Goal: Feedback & Contribution: Leave review/rating

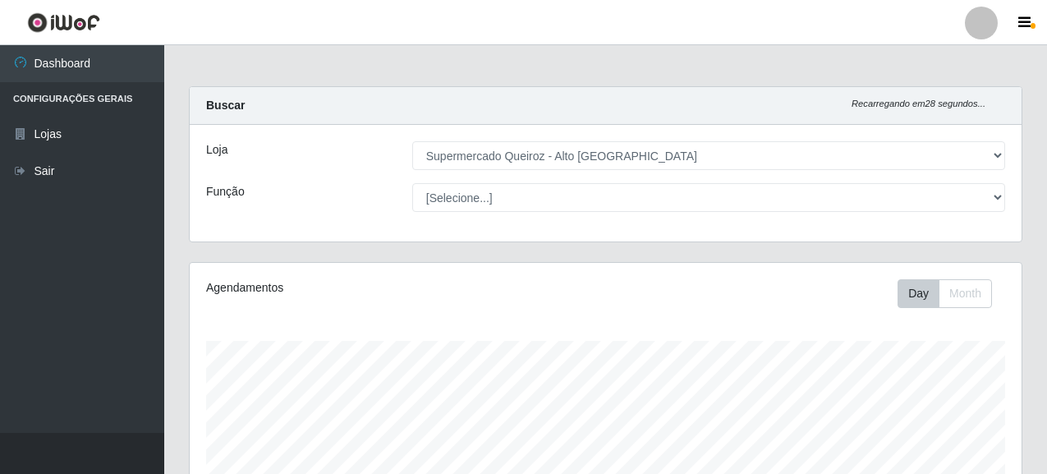
select select "496"
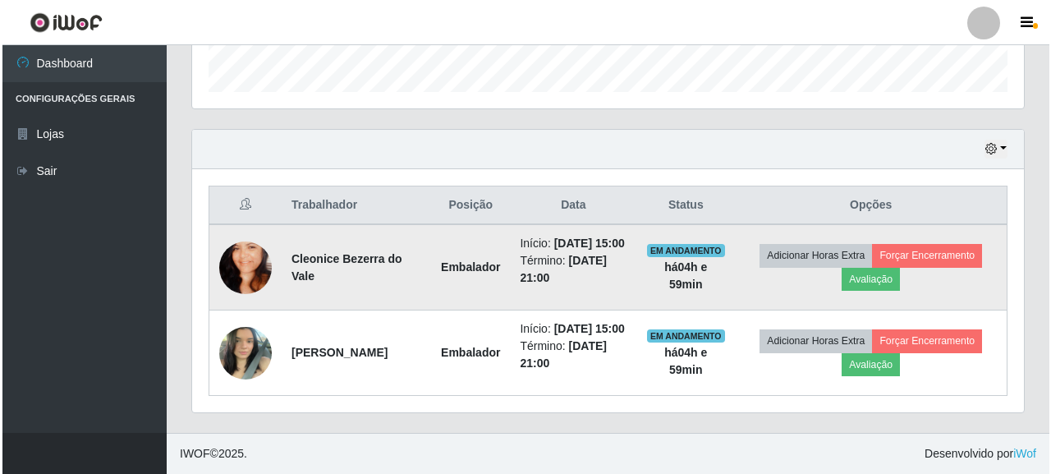
scroll to position [341, 832]
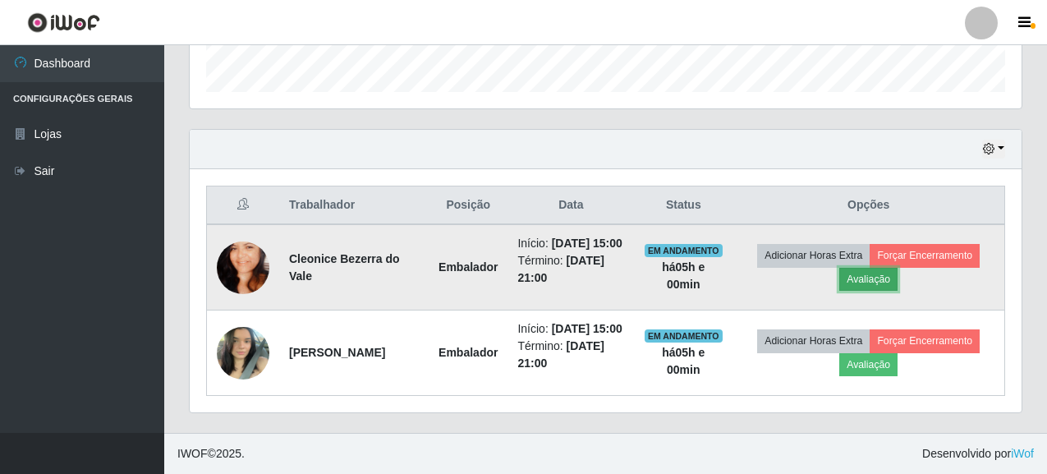
click at [869, 268] on button "Avaliação" at bounding box center [868, 279] width 58 height 23
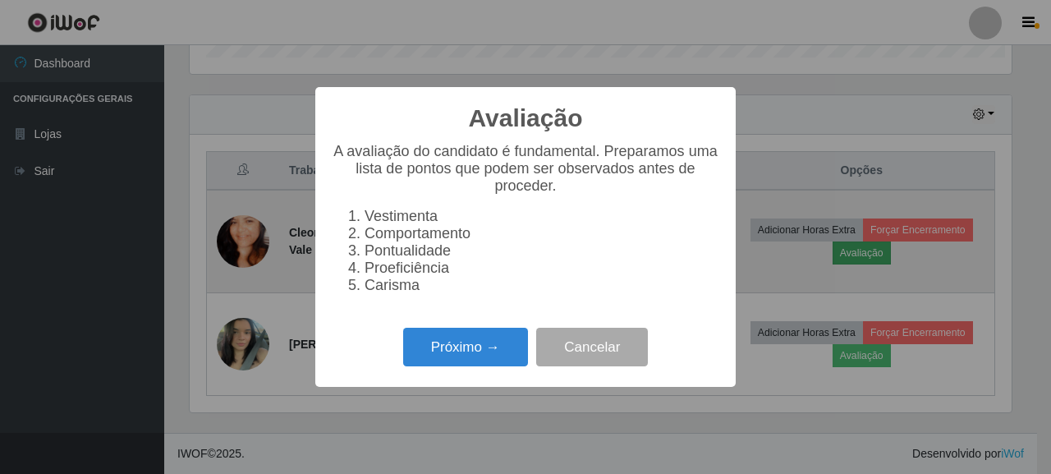
scroll to position [341, 822]
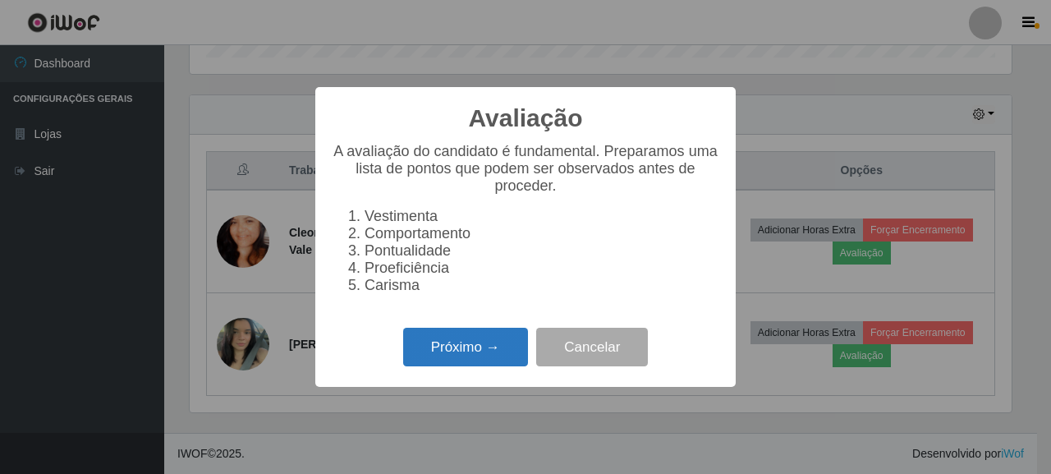
click at [476, 345] on button "Próximo →" at bounding box center [465, 347] width 125 height 39
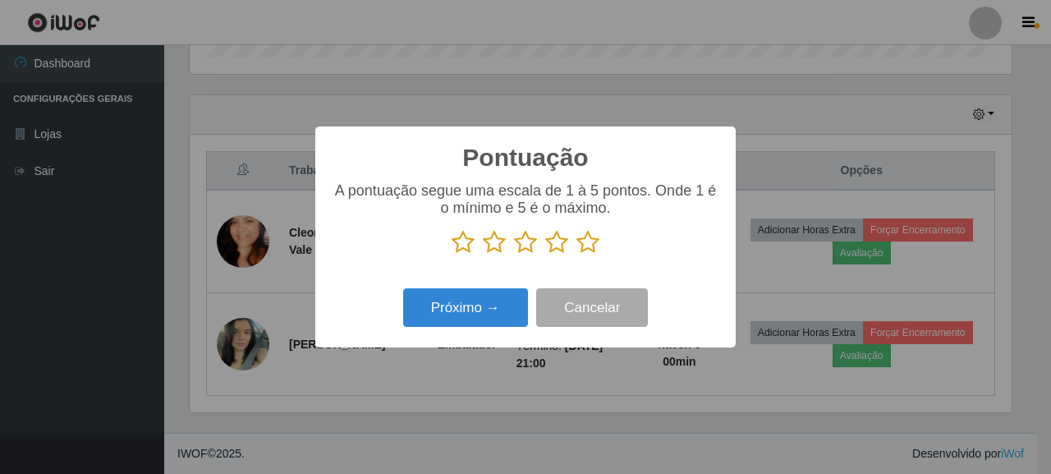
scroll to position [820659, 820178]
click at [583, 248] on icon at bounding box center [587, 242] width 23 height 25
click at [576, 255] on input "radio" at bounding box center [576, 255] width 0 height 0
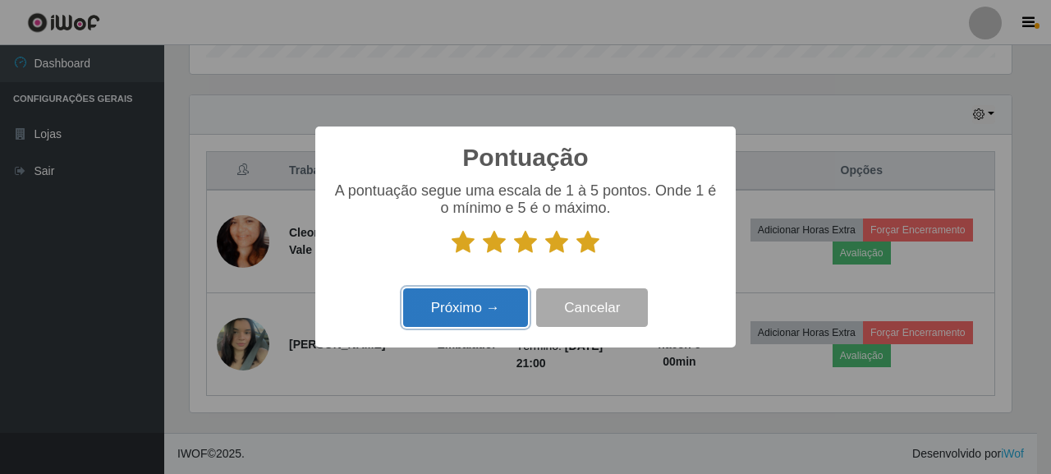
click at [460, 314] on button "Próximo →" at bounding box center [465, 307] width 125 height 39
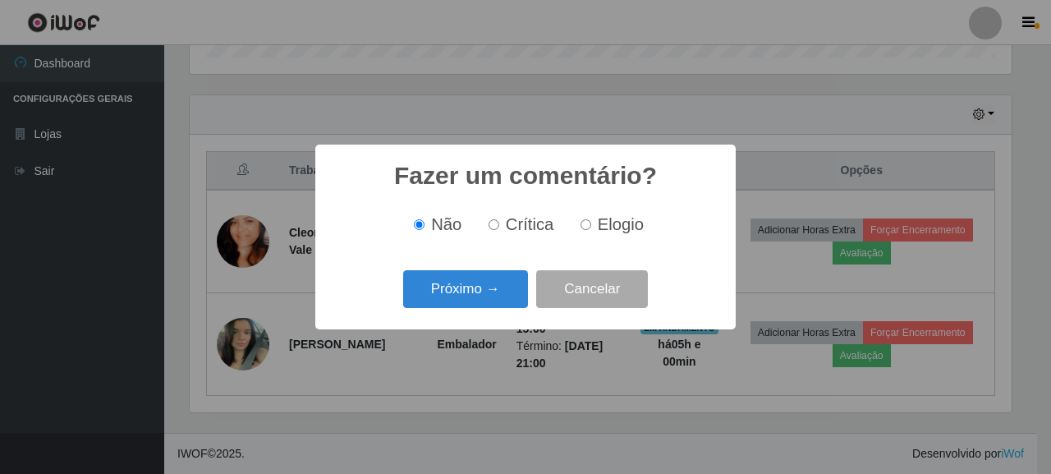
click at [490, 268] on div "Próximo → Cancelar" at bounding box center [526, 288] width 388 height 47
click at [450, 312] on div "Próximo → Cancelar" at bounding box center [526, 288] width 388 height 47
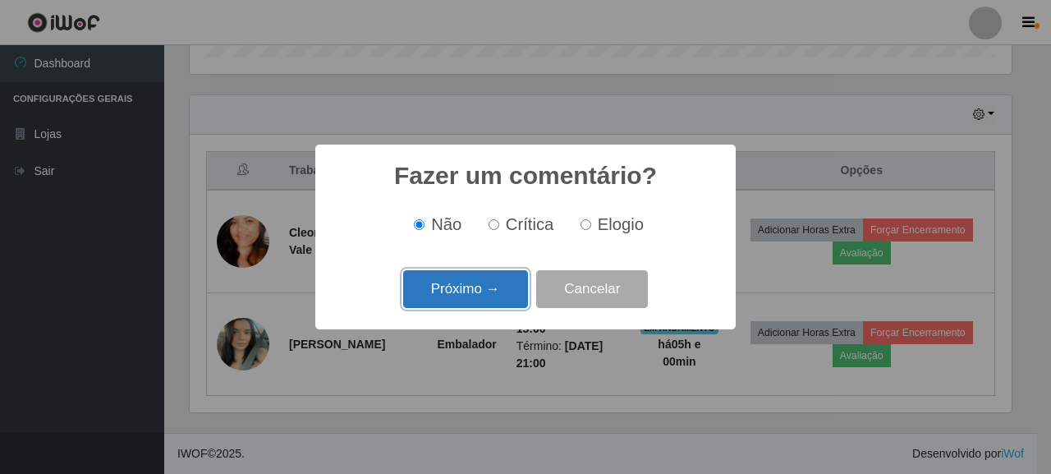
click at [452, 294] on button "Próximo →" at bounding box center [465, 289] width 125 height 39
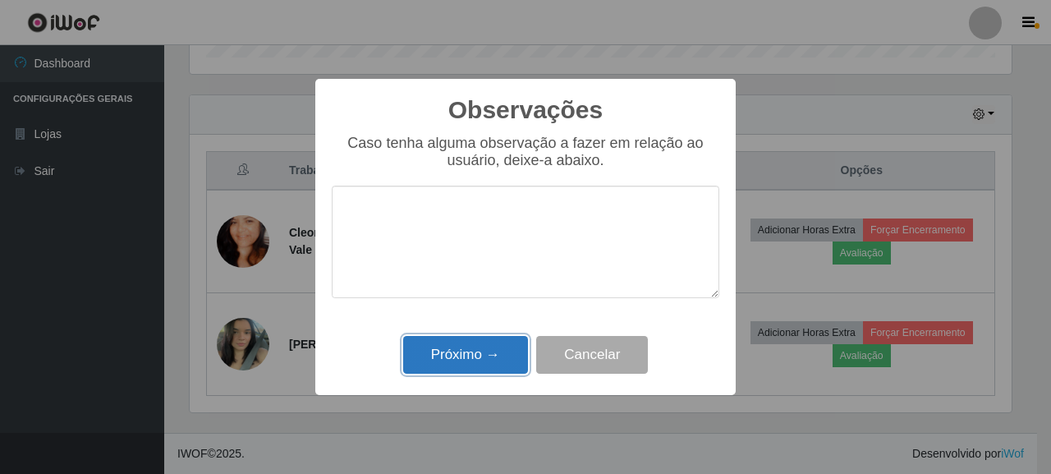
click at [477, 342] on button "Próximo →" at bounding box center [465, 355] width 125 height 39
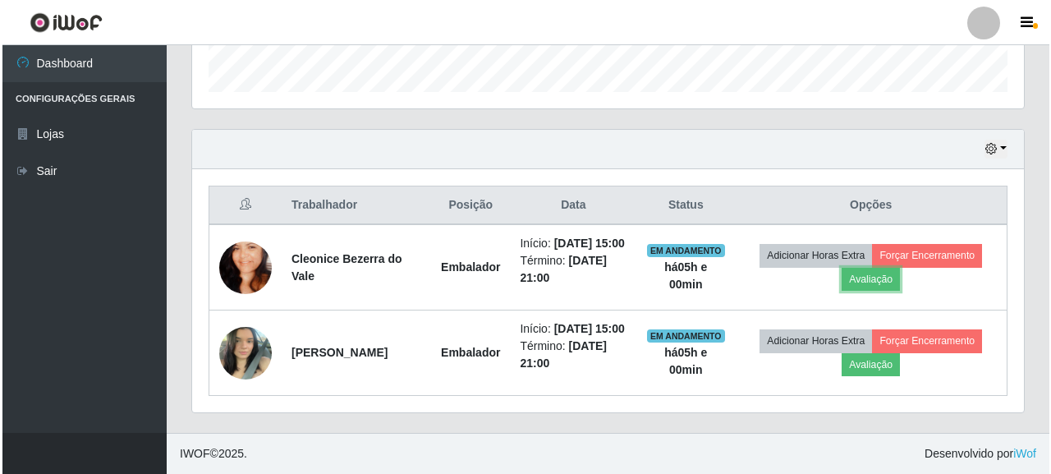
scroll to position [341, 832]
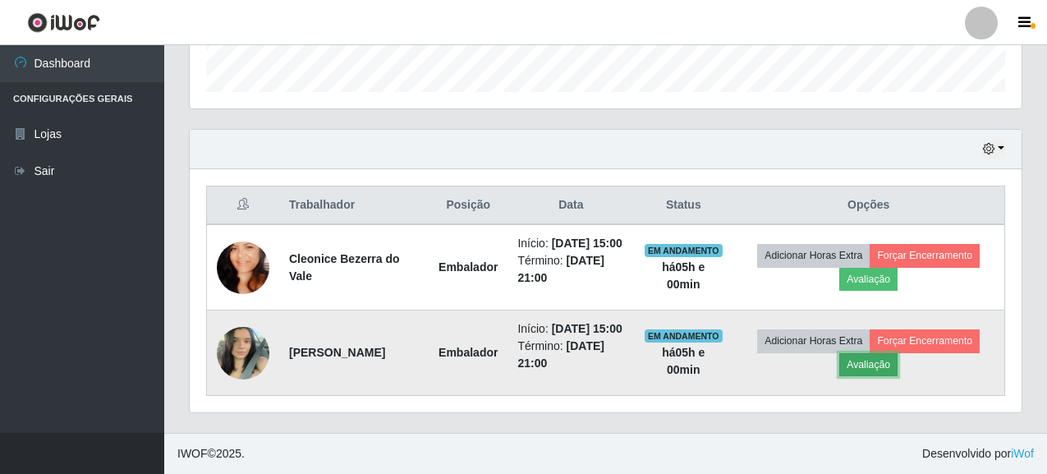
click at [878, 353] on button "Avaliação" at bounding box center [868, 364] width 58 height 23
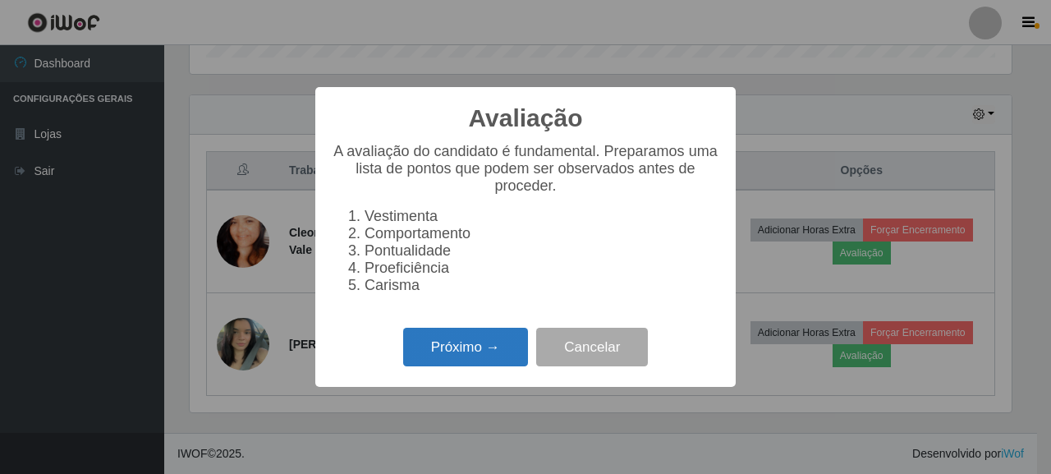
click at [478, 351] on button "Próximo →" at bounding box center [465, 347] width 125 height 39
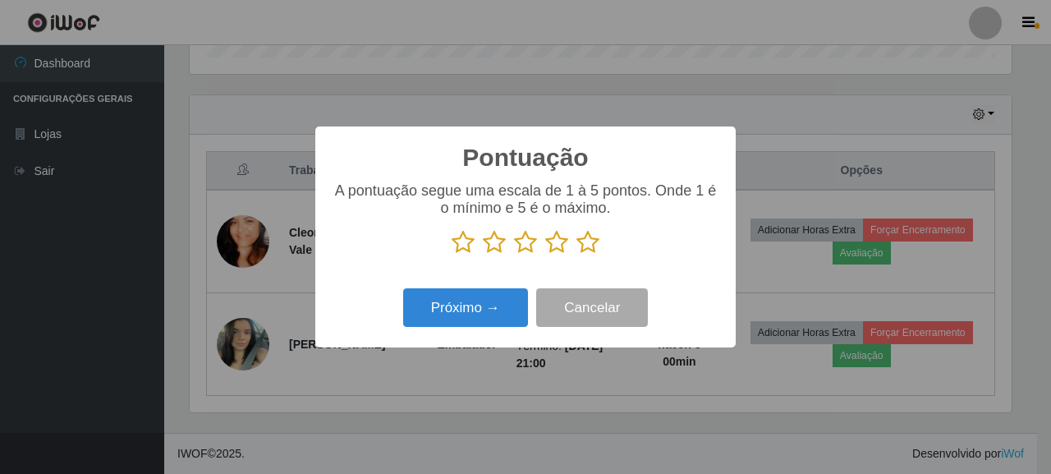
click at [577, 244] on icon at bounding box center [587, 242] width 23 height 25
click at [576, 255] on input "radio" at bounding box center [576, 255] width 0 height 0
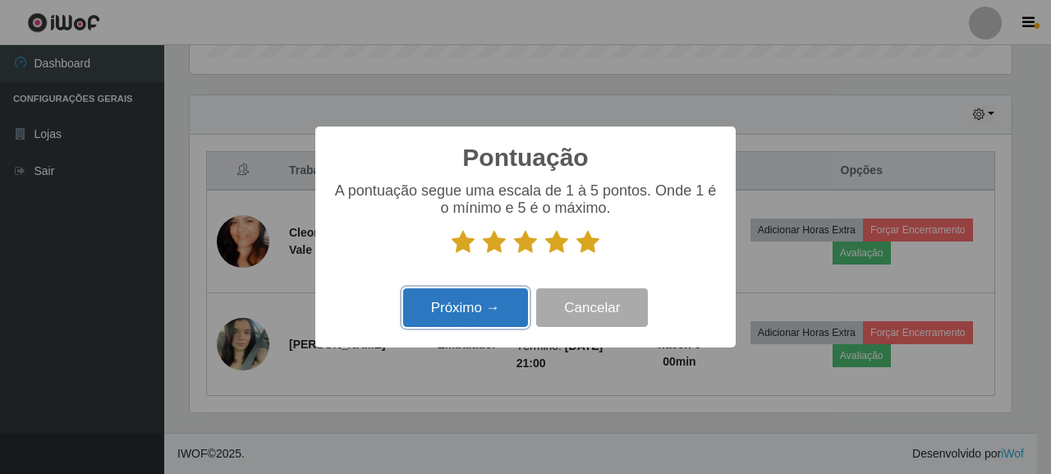
click at [474, 298] on button "Próximo →" at bounding box center [465, 307] width 125 height 39
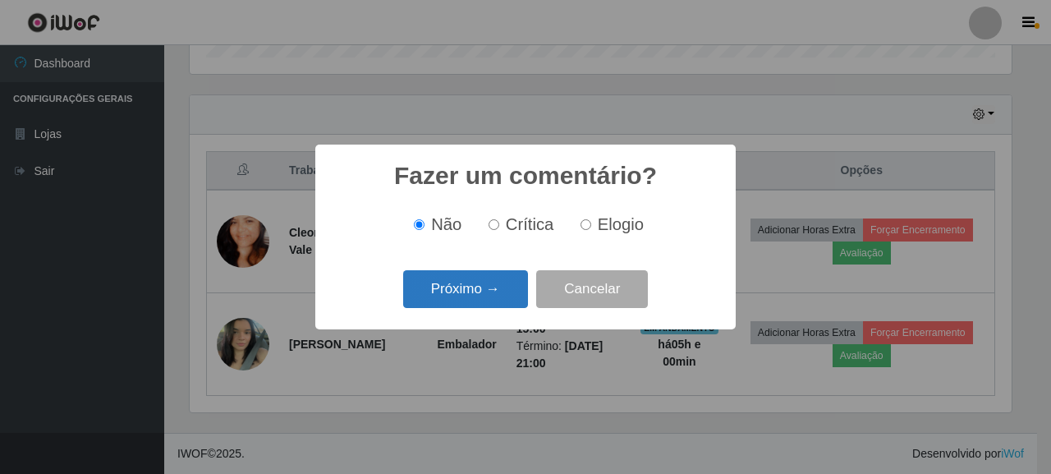
click at [459, 279] on button "Próximo →" at bounding box center [465, 289] width 125 height 39
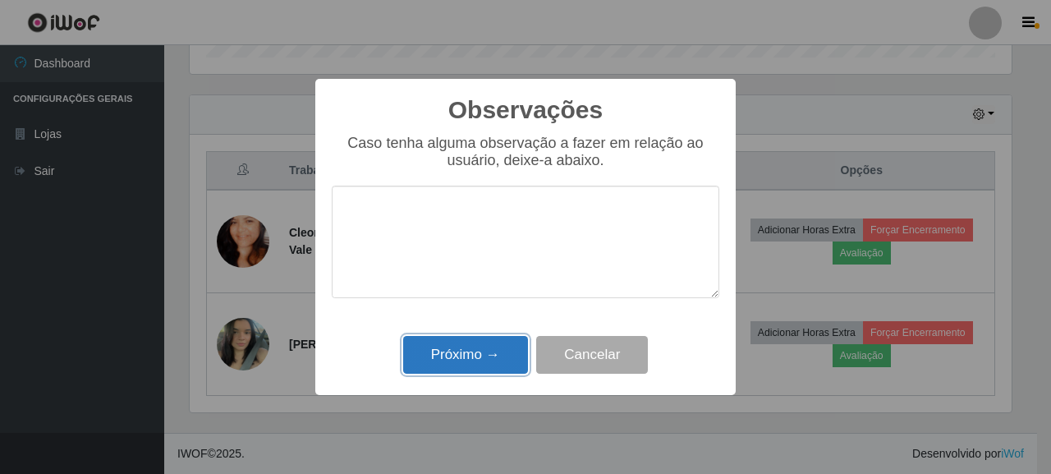
click at [429, 350] on button "Próximo →" at bounding box center [465, 355] width 125 height 39
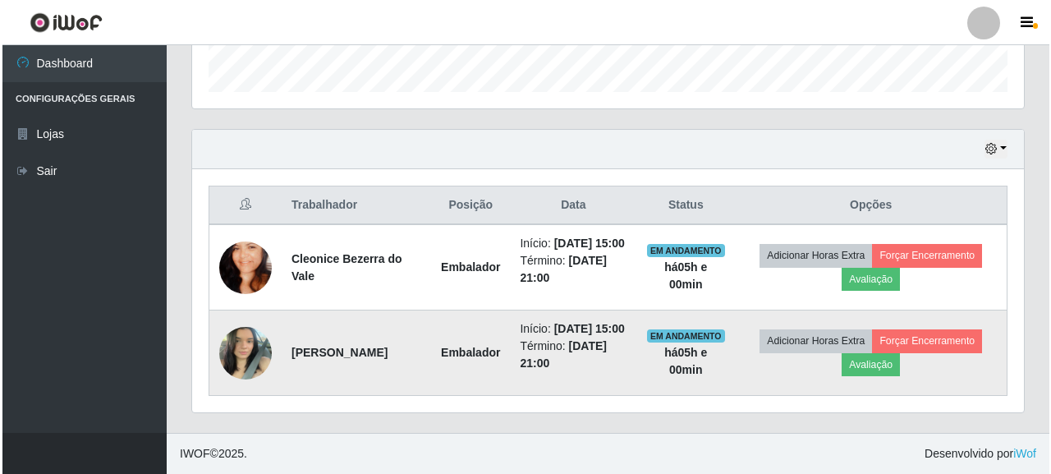
scroll to position [495, 0]
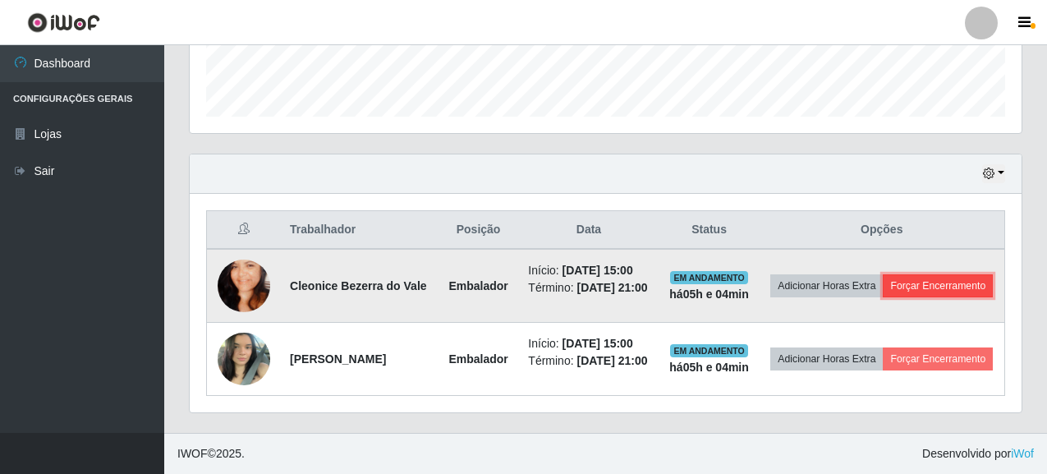
click at [929, 281] on button "Forçar Encerramento" at bounding box center [938, 285] width 110 height 23
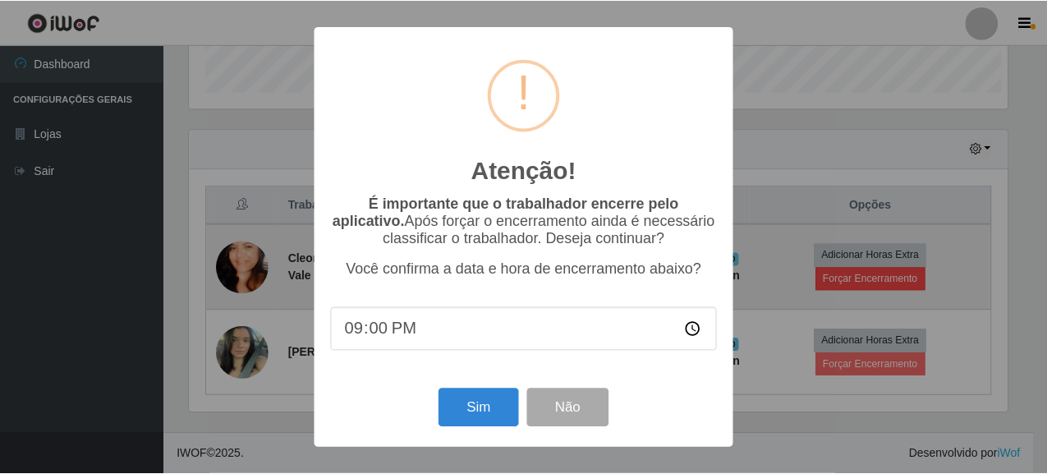
scroll to position [341, 822]
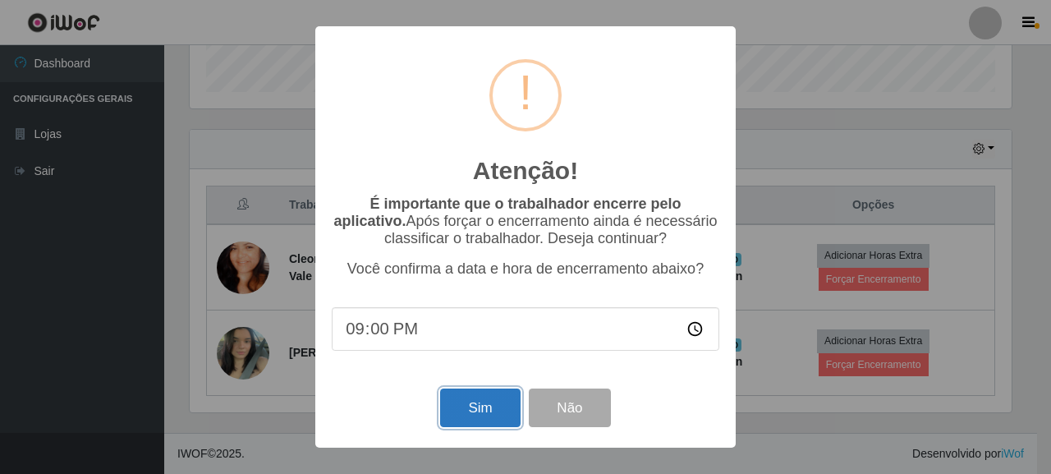
click at [479, 414] on button "Sim" at bounding box center [480, 407] width 80 height 39
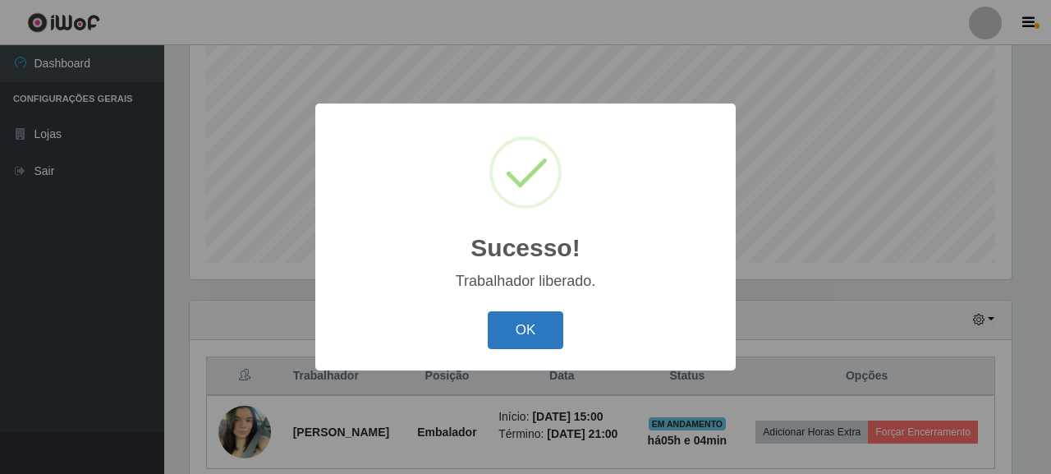
click at [534, 325] on button "OK" at bounding box center [526, 330] width 76 height 39
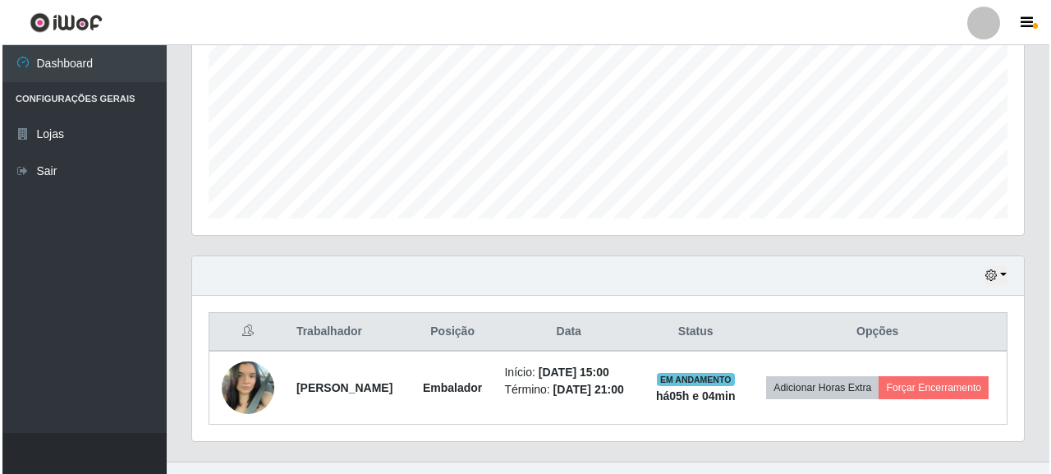
scroll to position [410, 0]
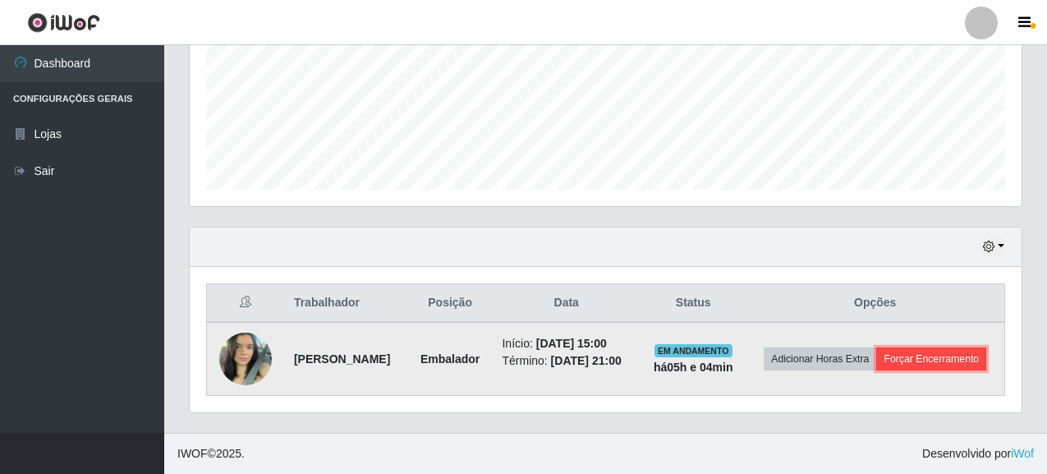
click at [897, 364] on button "Forçar Encerramento" at bounding box center [931, 358] width 110 height 23
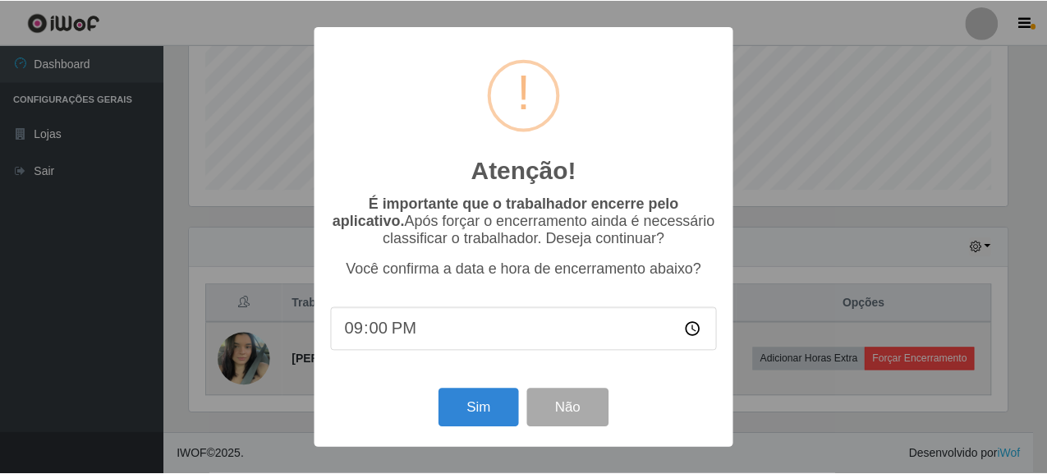
scroll to position [341, 822]
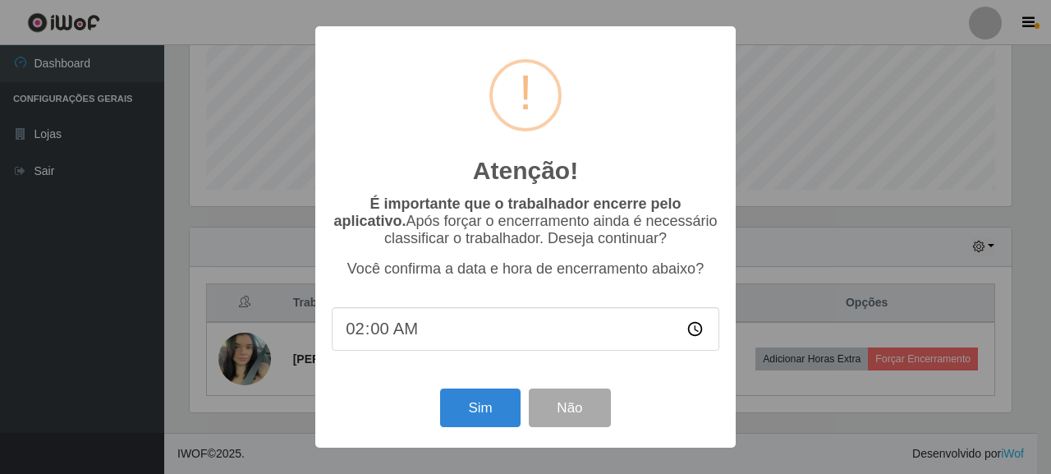
type input "20:00"
click at [470, 405] on button "Sim" at bounding box center [480, 407] width 80 height 39
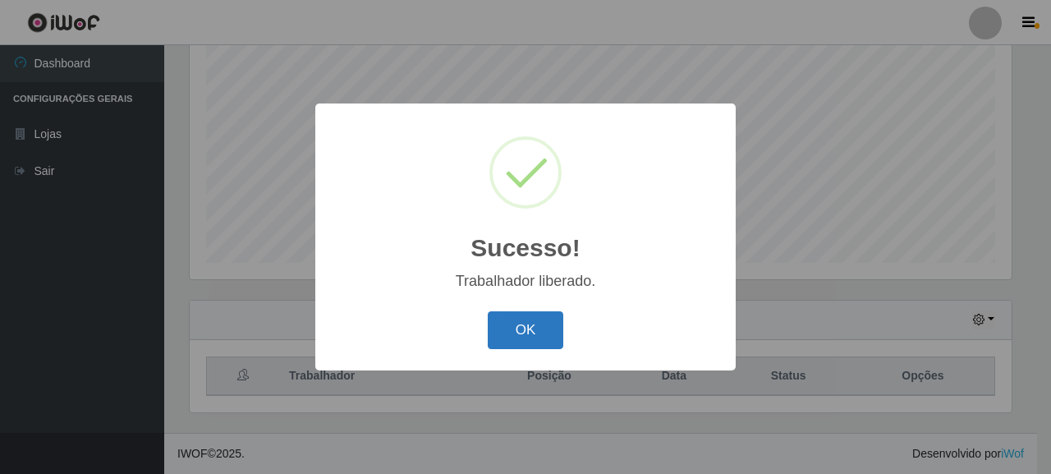
click at [514, 328] on button "OK" at bounding box center [526, 330] width 76 height 39
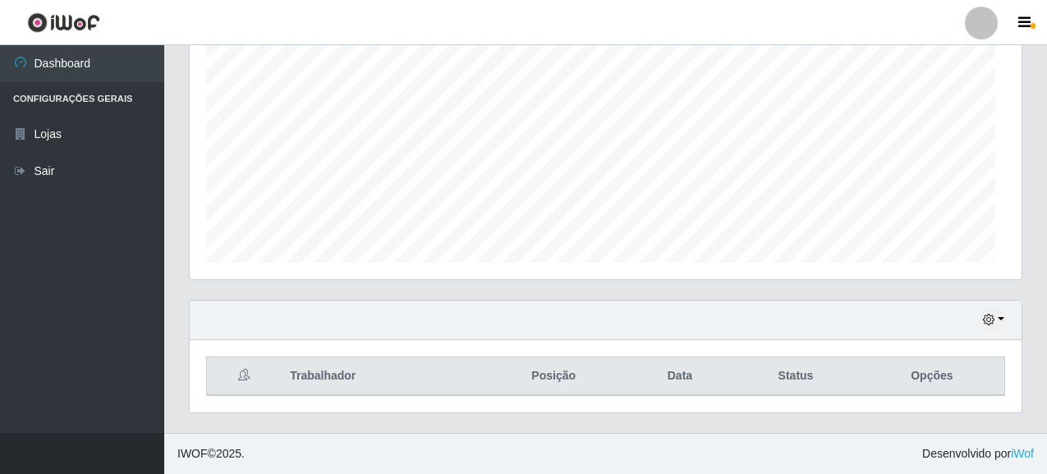
scroll to position [341, 832]
